Goal: Task Accomplishment & Management: Manage account settings

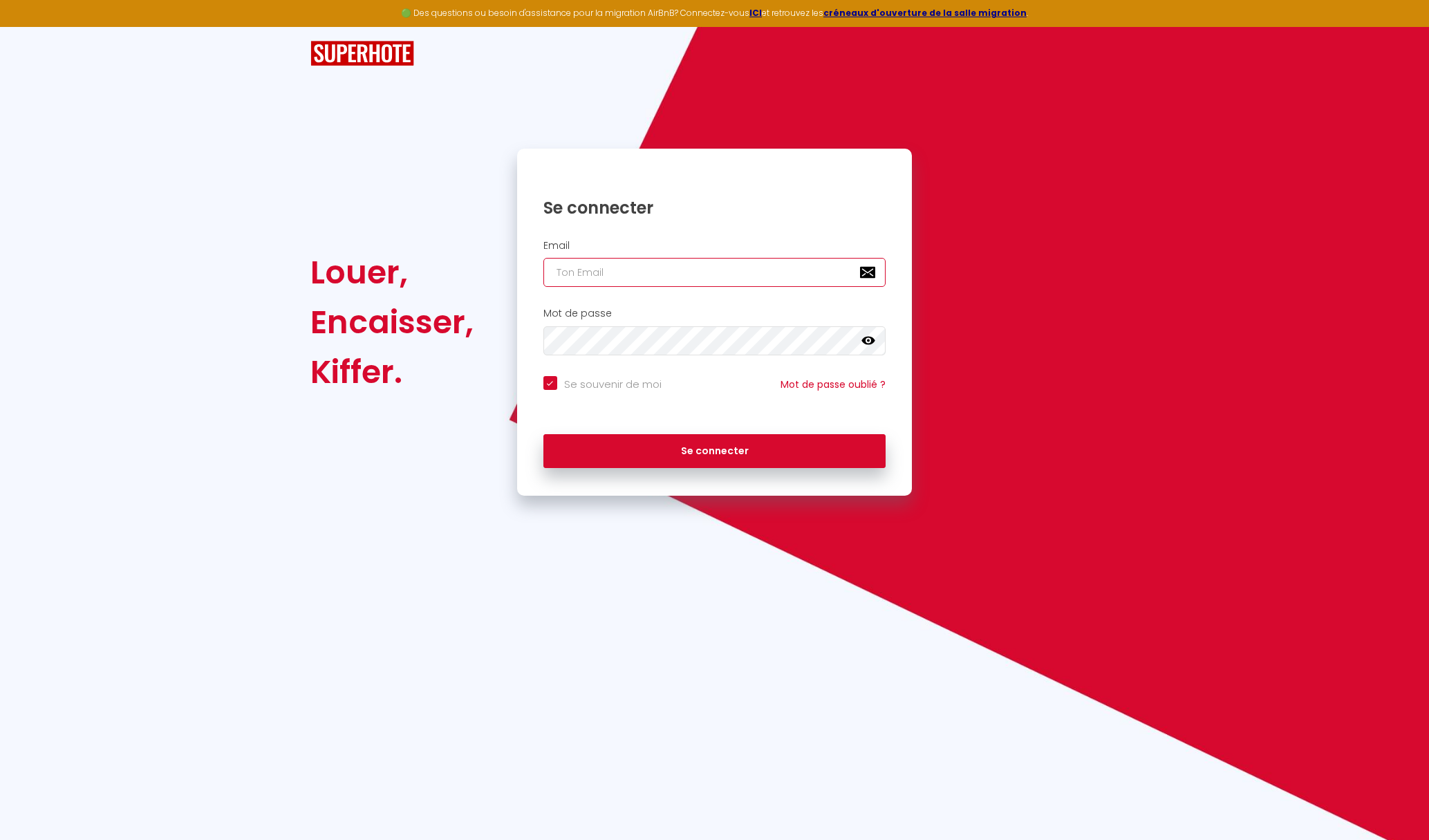
type input "[EMAIL_ADDRESS][DOMAIN_NAME]"
click at [714, 449] on button "Se connecter" at bounding box center [714, 450] width 343 height 34
checkbox input "true"
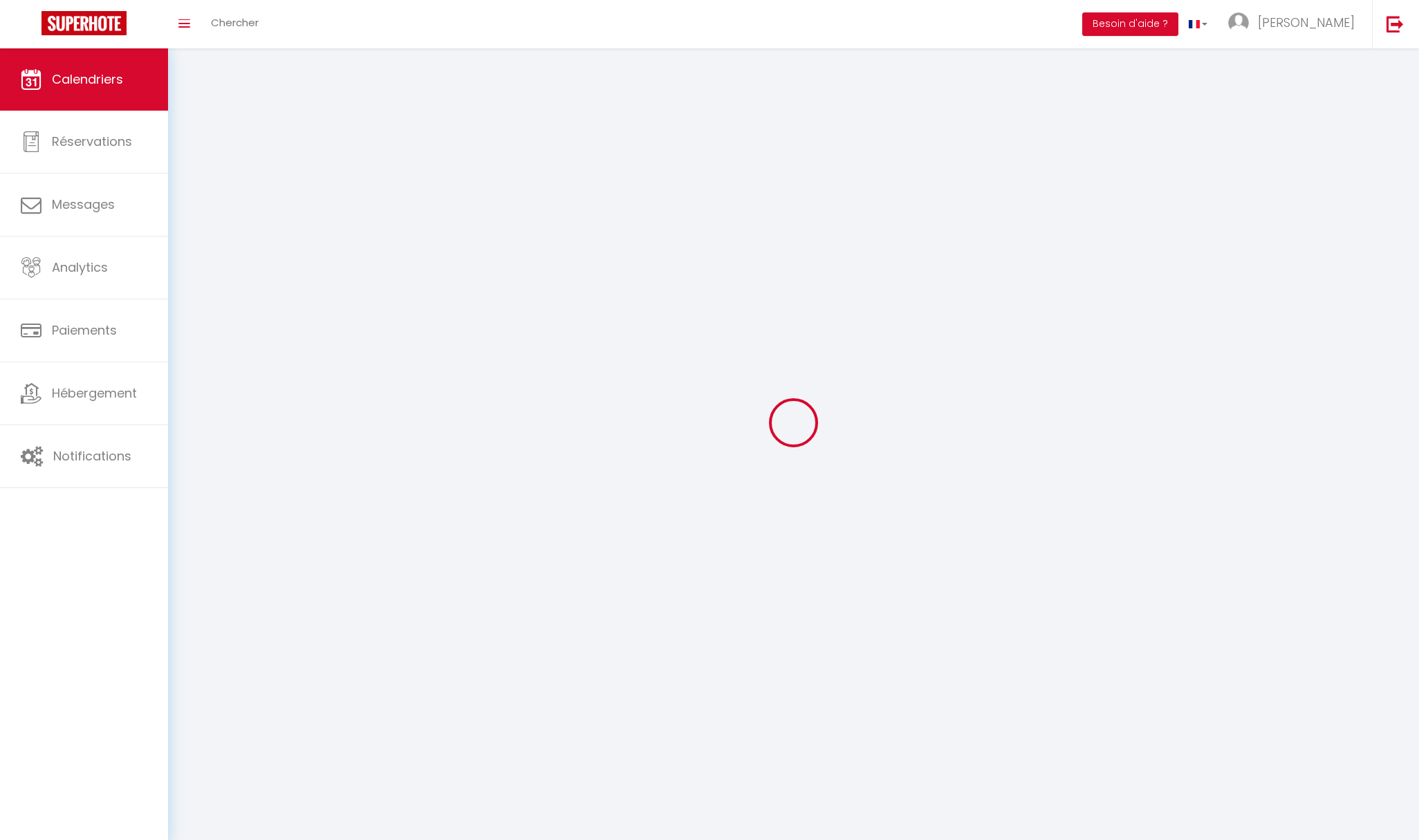
select select
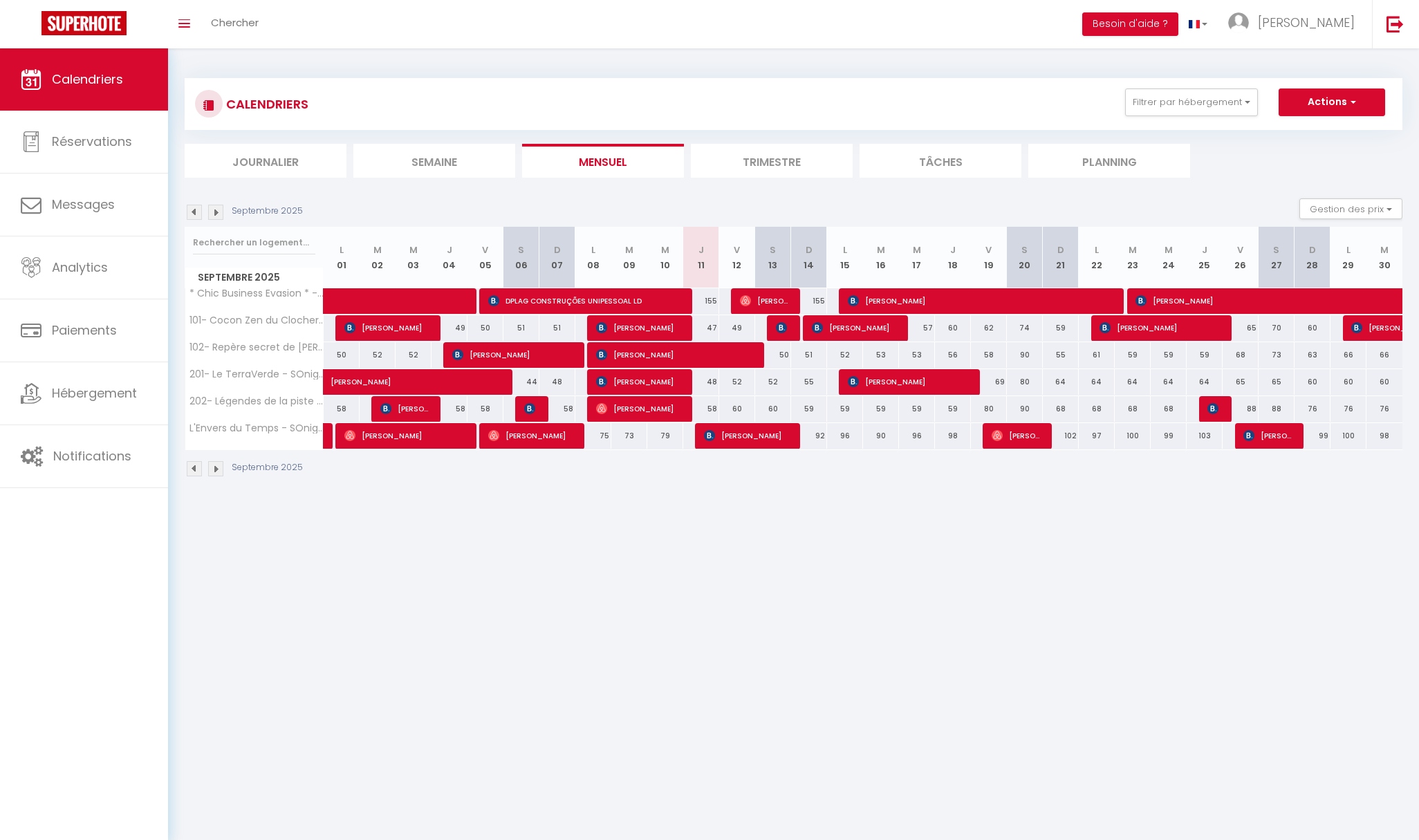
click at [777, 324] on img at bounding box center [781, 327] width 11 height 11
select select "OK"
select select "KO"
select select "0"
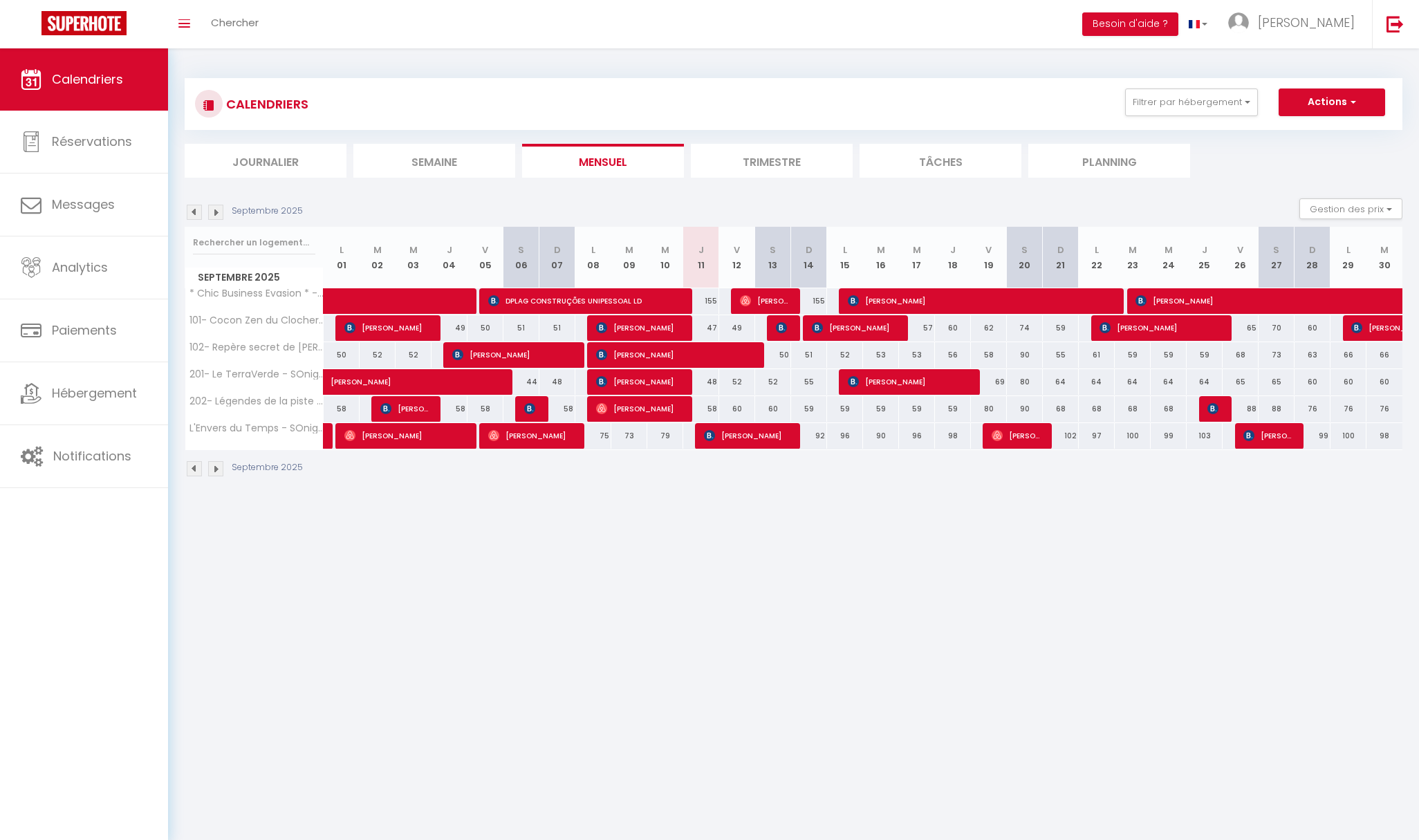
select select "1"
select select
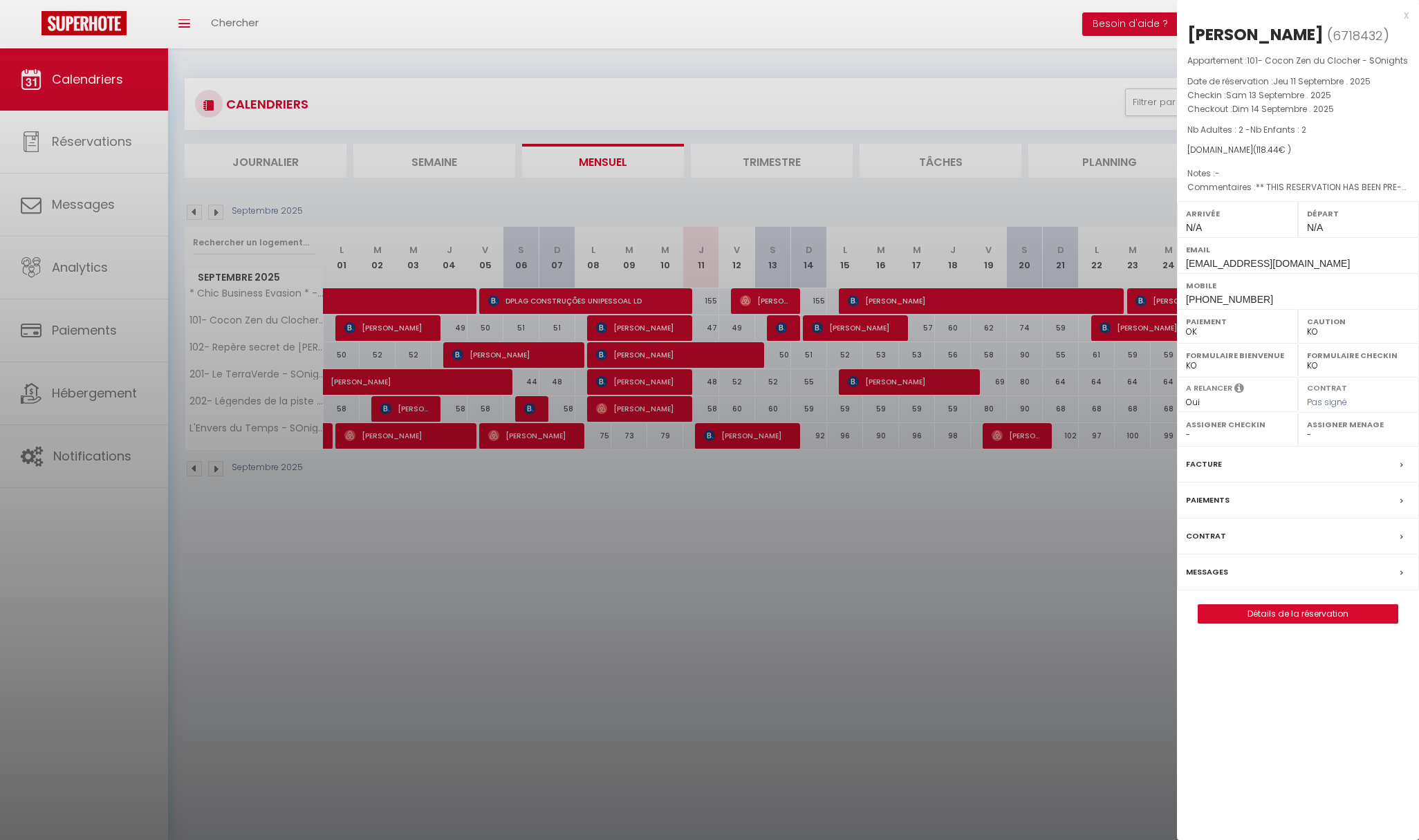
select select "24218"
click at [974, 495] on div at bounding box center [709, 420] width 1419 height 840
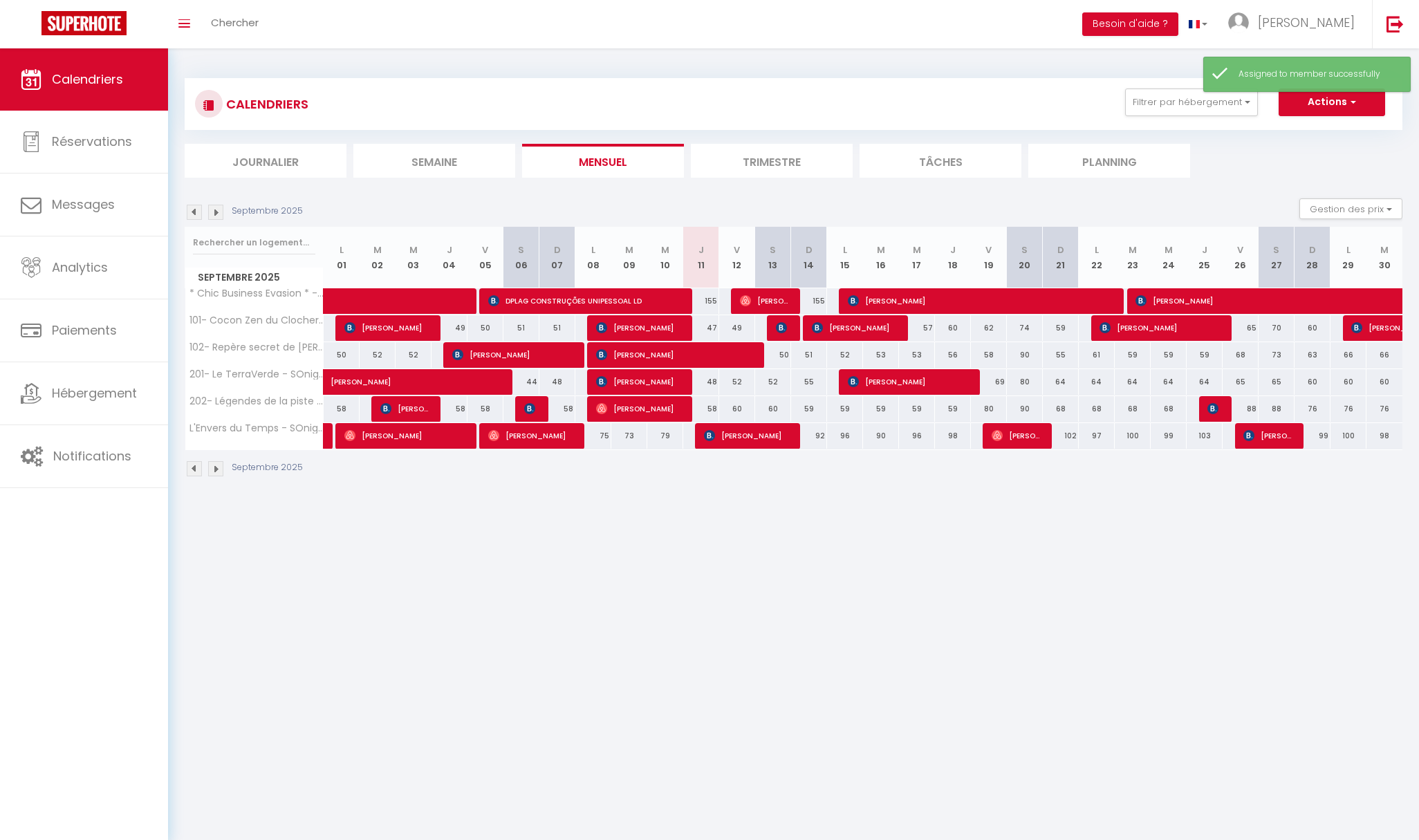
click at [893, 470] on div "Septembre 2025" at bounding box center [793, 470] width 1217 height 41
